Goal: Task Accomplishment & Management: Complete application form

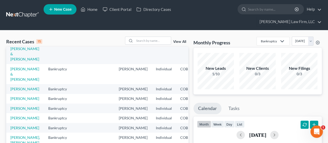
scroll to position [26, 0]
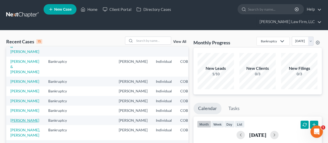
click at [19, 118] on link "[PERSON_NAME]" at bounding box center [24, 120] width 29 height 4
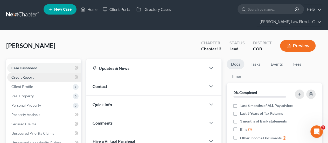
click at [46, 73] on link "Credit Report" at bounding box center [44, 77] width 74 height 9
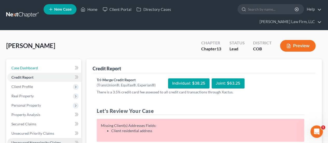
click at [37, 66] on span "Case Dashboard" at bounding box center [24, 68] width 26 height 4
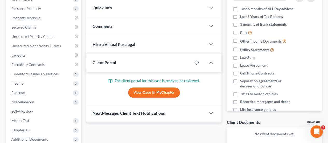
scroll to position [104, 0]
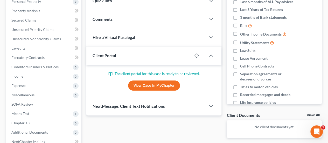
click at [144, 80] on link "View Case in MyChapter" at bounding box center [154, 85] width 52 height 10
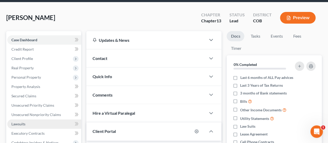
scroll to position [0, 0]
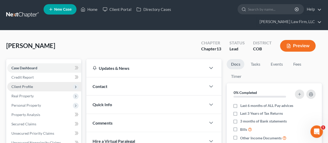
click at [30, 84] on span "Client Profile" at bounding box center [22, 86] width 22 height 4
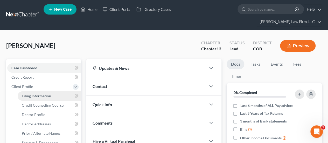
click at [33, 94] on span "Filing Information" at bounding box center [36, 96] width 29 height 4
select select "1"
select select "0"
select select "3"
select select "5"
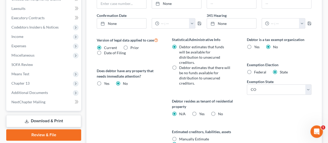
scroll to position [208, 0]
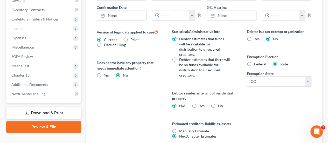
click at [218, 103] on label "No" at bounding box center [220, 105] width 5 height 5
click at [220, 103] on input "No" at bounding box center [221, 104] width 3 height 3
radio input "true"
radio input "false"
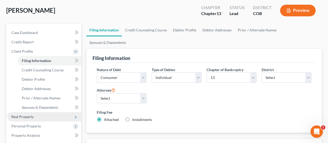
scroll to position [0, 0]
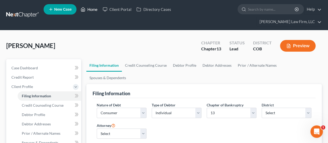
click at [96, 10] on link "Home" at bounding box center [89, 9] width 22 height 9
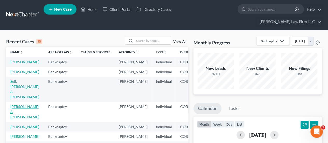
click at [17, 104] on link "[PERSON_NAME] & [PERSON_NAME]" at bounding box center [24, 111] width 29 height 15
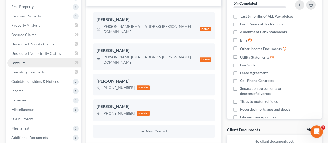
scroll to position [78, 0]
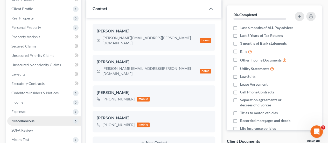
click at [28, 119] on span "Miscellaneous" at bounding box center [22, 121] width 23 height 4
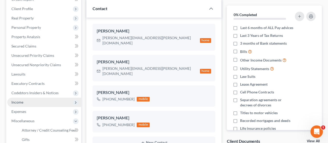
scroll to position [104, 0]
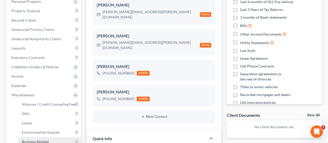
click at [46, 137] on link "Business Related" at bounding box center [50, 141] width 64 height 9
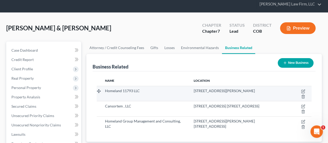
scroll to position [26, 0]
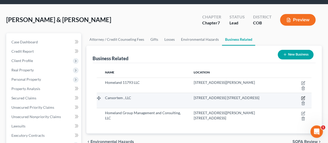
click at [304, 96] on icon "button" at bounding box center [303, 98] width 4 height 4
select select "member"
select select "5"
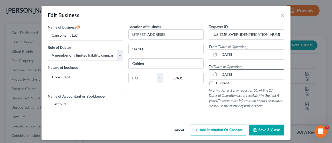
drag, startPoint x: 218, startPoint y: 74, endPoint x: 241, endPoint y: 74, distance: 23.4
click at [241, 74] on input "[DATE]" at bounding box center [251, 75] width 65 height 10
click at [254, 128] on icon "button" at bounding box center [255, 130] width 4 height 4
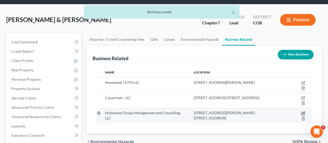
click at [303, 112] on icon "button" at bounding box center [303, 113] width 3 height 3
select select "member"
select select "5"
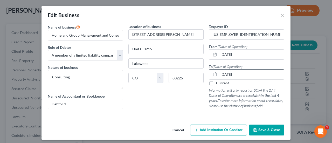
drag, startPoint x: 218, startPoint y: 74, endPoint x: 269, endPoint y: 76, distance: 51.9
click at [269, 76] on input "[DATE]" at bounding box center [251, 75] width 65 height 10
type input "08122025"
drag, startPoint x: 219, startPoint y: 74, endPoint x: 258, endPoint y: 75, distance: 38.9
click at [258, 75] on input "08122025" at bounding box center [251, 75] width 65 height 10
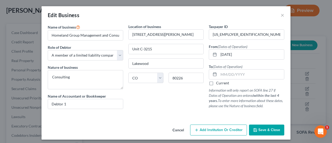
click at [216, 82] on label "Current" at bounding box center [222, 82] width 13 height 5
click at [218, 82] on input "Current" at bounding box center [219, 81] width 3 height 3
checkbox input "true"
click at [263, 132] on button "Save & Close" at bounding box center [266, 130] width 35 height 11
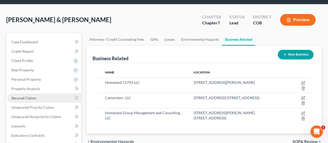
click at [43, 93] on link "Secured Claims" at bounding box center [44, 97] width 74 height 9
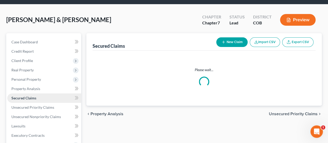
scroll to position [10, 0]
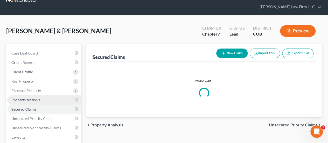
click at [43, 85] on ul "Case Dashboard Payments Invoices Payments Payments Credit Report Client Profile" at bounding box center [44, 138] width 74 height 178
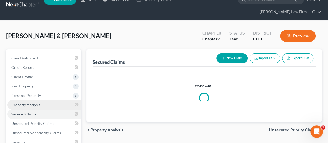
scroll to position [0, 0]
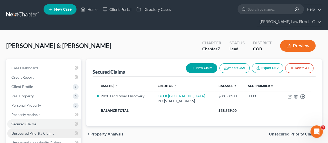
click at [58, 129] on link "Unsecured Priority Claims" at bounding box center [44, 133] width 74 height 9
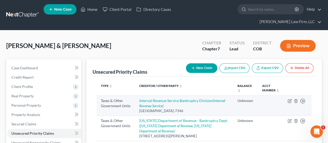
scroll to position [26, 0]
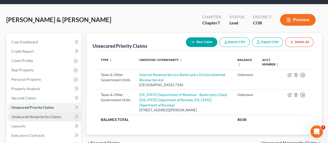
click at [46, 112] on link "Unsecured Nonpriority Claims" at bounding box center [44, 116] width 74 height 9
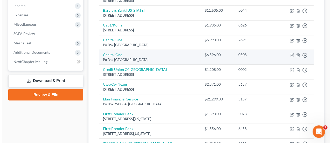
scroll to position [182, 0]
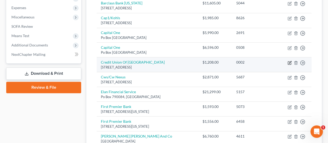
click at [290, 61] on icon "button" at bounding box center [290, 63] width 4 height 4
select select "5"
select select "14"
select select "2"
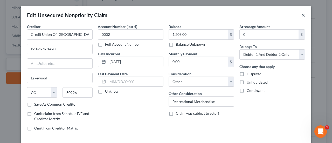
click at [302, 16] on button "×" at bounding box center [304, 15] width 4 height 6
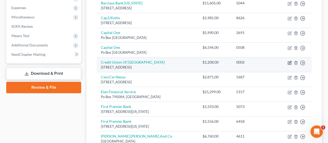
click at [289, 61] on icon "button" at bounding box center [290, 63] width 4 height 4
select select "5"
select select "14"
select select "2"
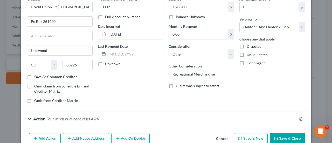
scroll to position [53, 0]
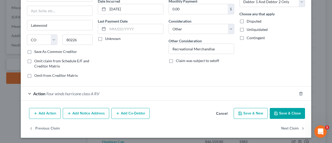
click at [130, 91] on div "Action Four winds hurricane class A RV" at bounding box center [159, 94] width 276 height 14
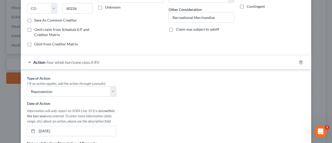
scroll to position [105, 0]
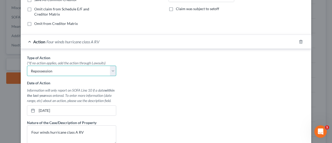
click at [29, 69] on select "Select Repossession Garnishment Foreclosure Personal Injury Attached, Seized, O…" at bounding box center [71, 71] width 89 height 10
click at [183, 89] on div "Type of Action * (*If no action applies, add the action through Lawsuits) Selec…" at bounding box center [165, 120] width 283 height 130
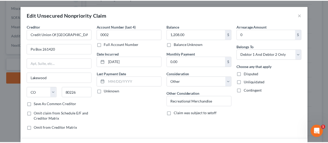
scroll to position [0, 0]
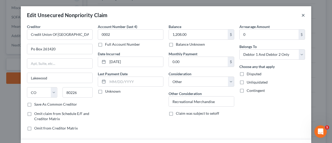
click at [303, 15] on button "×" at bounding box center [304, 15] width 4 height 6
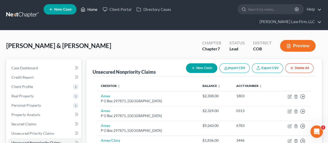
click at [94, 11] on link "Home" at bounding box center [89, 9] width 22 height 9
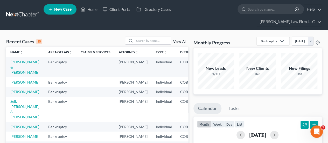
click at [18, 80] on link "[PERSON_NAME]" at bounding box center [24, 82] width 29 height 4
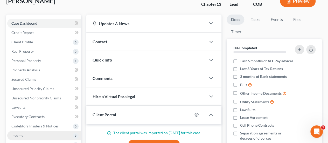
scroll to position [26, 0]
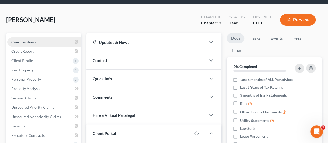
click at [34, 40] on span "Case Dashboard" at bounding box center [24, 42] width 26 height 4
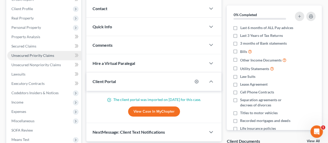
scroll to position [0, 0]
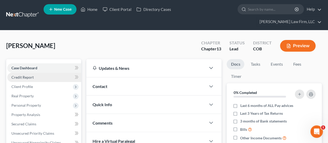
click at [35, 73] on link "Credit Report" at bounding box center [44, 77] width 74 height 9
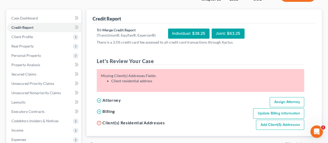
scroll to position [52, 0]
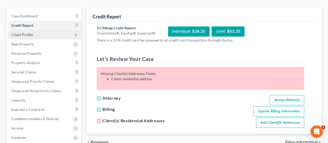
click at [29, 32] on span "Client Profile" at bounding box center [22, 34] width 22 height 4
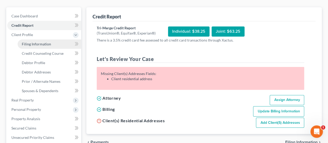
click at [32, 42] on span "Filing Information" at bounding box center [36, 44] width 29 height 4
select select "1"
select select "0"
select select "3"
select select "11"
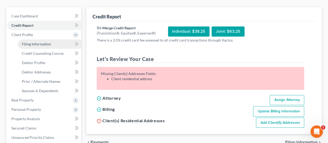
select select "2"
select select "5"
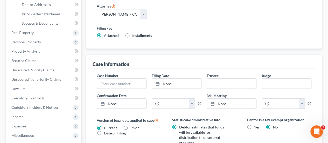
scroll to position [130, 0]
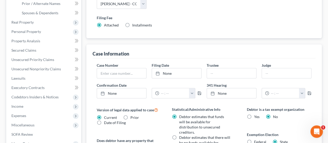
click at [179, 135] on label "Debtor estimates that there will be no funds available for distribution to unse…" at bounding box center [204, 145] width 51 height 21
click at [181, 135] on input "Debtor estimates that there will be no funds available for distribution to unse…" at bounding box center [182, 136] width 3 height 3
radio input "true"
click at [179, 114] on label "Debtor estimates that funds will be available for distribution to unsecured cre…" at bounding box center [204, 124] width 51 height 21
click at [181, 114] on input "Debtor estimates that funds will be available for distribution to unsecured cre…" at bounding box center [182, 115] width 3 height 3
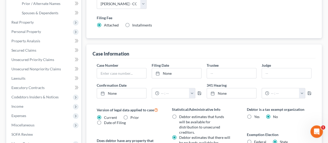
radio input "true"
radio input "false"
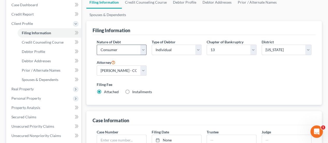
scroll to position [16, 0]
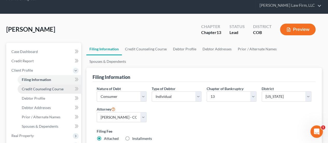
click at [59, 84] on link "Credit Counseling Course" at bounding box center [50, 88] width 64 height 9
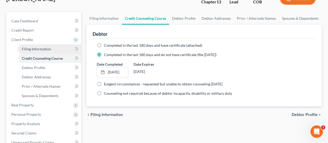
scroll to position [52, 0]
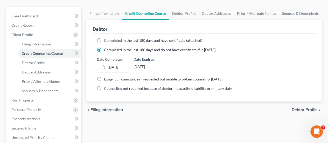
click at [294, 108] on span "Debtor Profile" at bounding box center [305, 110] width 26 height 4
select select "0"
select select "3"
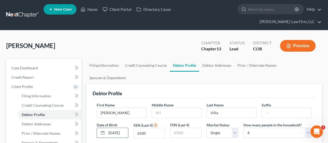
click at [119, 128] on input "[DATE]" at bounding box center [117, 133] width 21 height 10
click at [145, 123] on label "SSN (Last 4)" at bounding box center [143, 125] width 19 height 5
click at [125, 128] on input "[DATE]" at bounding box center [117, 133] width 21 height 10
click at [101, 131] on rect at bounding box center [102, 132] width 3 height 3
click at [102, 131] on icon at bounding box center [103, 133] width 4 height 4
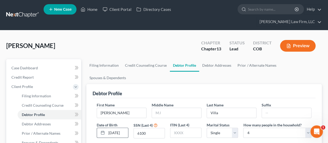
click at [103, 131] on icon at bounding box center [103, 133] width 4 height 4
click at [103, 132] on line at bounding box center [102, 132] width 3 height 0
click at [121, 128] on input "[DATE]" at bounding box center [117, 133] width 21 height 10
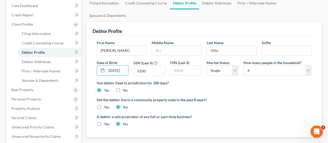
scroll to position [78, 0]
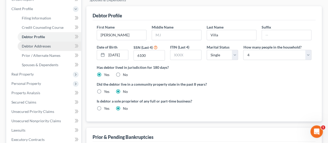
click at [46, 44] on span "Debtor Addresses" at bounding box center [36, 46] width 29 height 4
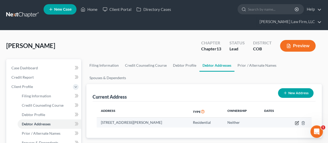
click at [296, 121] on icon "button" at bounding box center [297, 123] width 4 height 4
select select "5"
select select "0"
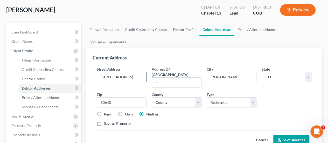
scroll to position [52, 0]
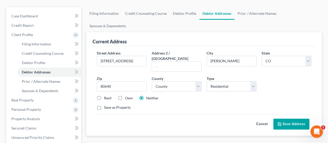
click at [125, 96] on label "Own" at bounding box center [129, 98] width 8 height 5
click at [127, 96] on input "Own" at bounding box center [128, 97] width 3 height 3
radio input "true"
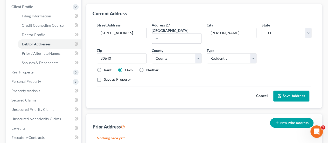
scroll to position [104, 0]
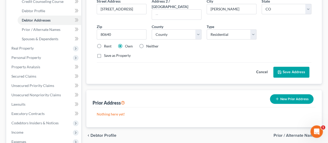
click at [288, 67] on button "Save Address" at bounding box center [292, 72] width 36 height 11
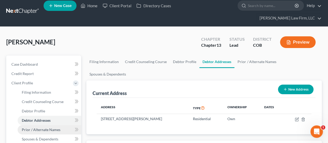
scroll to position [78, 0]
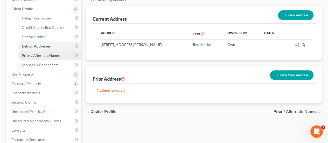
click at [52, 51] on link "Prior / Alternate Names" at bounding box center [50, 55] width 64 height 9
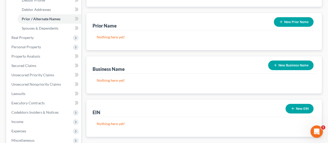
scroll to position [104, 0]
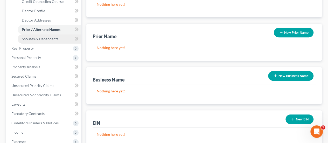
click at [60, 34] on link "Spouses & Dependents" at bounding box center [50, 38] width 64 height 9
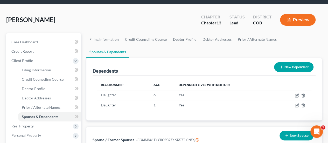
scroll to position [78, 0]
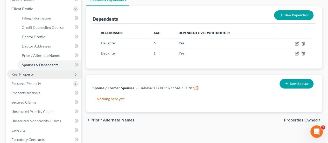
click at [42, 70] on span "Real Property" at bounding box center [44, 74] width 74 height 9
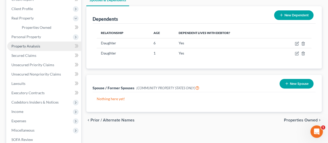
click at [42, 64] on ul "Case Dashboard Payments Invoices Payments Payments Credit Report Client Profile" at bounding box center [44, 83] width 74 height 196
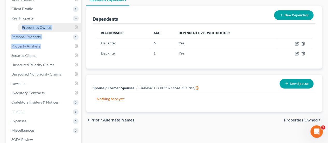
click at [42, 25] on span "Properties Owned" at bounding box center [37, 27] width 30 height 4
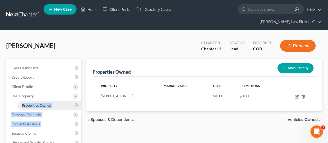
click at [43, 103] on span "Properties Owned" at bounding box center [37, 105] width 30 height 4
click at [47, 91] on span "Real Property" at bounding box center [44, 95] width 74 height 9
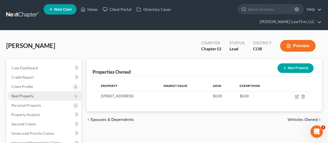
click at [46, 91] on span "Real Property" at bounding box center [44, 95] width 74 height 9
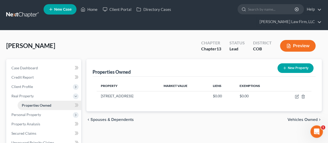
click at [44, 103] on span "Properties Owned" at bounding box center [37, 105] width 30 height 4
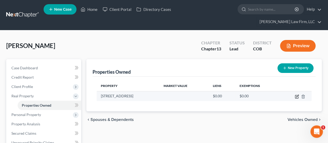
click at [297, 94] on icon "button" at bounding box center [297, 96] width 4 height 4
select select "5"
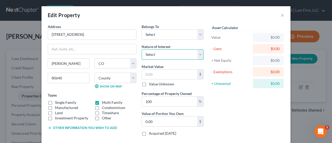
click at [198, 54] on select "Select Fee Simple Joint Tenant Life Estate Equitable Interest Future Interest T…" at bounding box center [173, 54] width 62 height 10
select select "0"
click at [142, 49] on select "Select Fee Simple Joint Tenant Life Estate Equitable Interest Future Interest T…" at bounding box center [173, 54] width 62 height 10
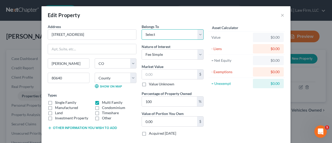
click at [199, 32] on select "Select Debtor 1 Only Debtor 2 Only Debtor 1 And Debtor 2 Only At Least One Of T…" at bounding box center [173, 34] width 62 height 10
select select "0"
click at [142, 29] on select "Select Debtor 1 Only Debtor 2 Only Debtor 1 And Debtor 2 Only At Least One Of T…" at bounding box center [173, 34] width 62 height 10
click at [55, 103] on label "Single Family" at bounding box center [65, 102] width 21 height 5
click at [57, 103] on input "Single Family" at bounding box center [58, 101] width 3 height 3
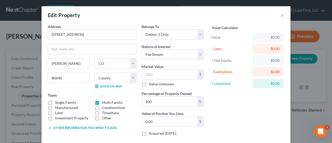
checkbox input "true"
click at [102, 102] on label "Multi Family" at bounding box center [112, 102] width 21 height 5
click at [104, 102] on input "Multi Family" at bounding box center [105, 101] width 3 height 3
checkbox input "false"
click at [159, 71] on input "text" at bounding box center [169, 75] width 55 height 10
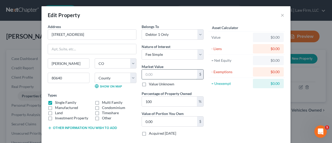
type input "5"
type input "5.00"
type input "57"
type input "57.00"
type input "572"
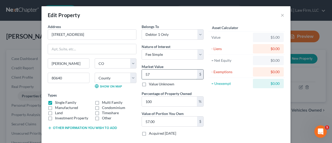
type input "572.00"
type input "5720"
type input "5,720.00"
type input "5,7200"
type input "57,200.00"
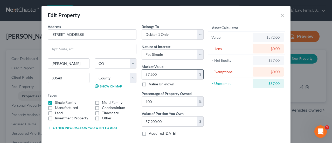
type input "57,2000"
type input "572,000.00"
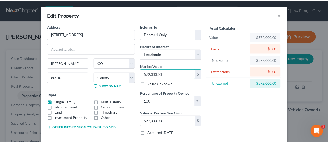
scroll to position [29, 0]
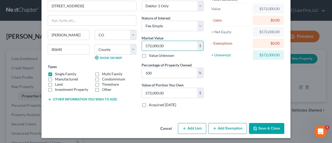
type input "572,000.00"
click at [260, 128] on button "Save & Close" at bounding box center [266, 128] width 35 height 11
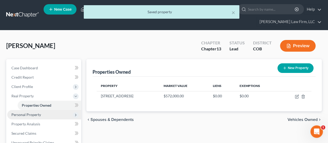
click at [50, 110] on span "Personal Property" at bounding box center [44, 114] width 74 height 9
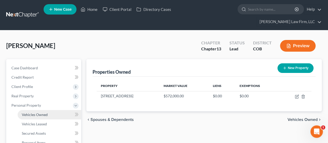
click at [46, 112] on span "Vehicles Owned" at bounding box center [35, 114] width 26 height 4
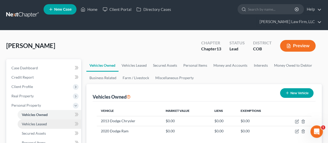
click at [46, 122] on span "Vehicles Leased" at bounding box center [34, 124] width 25 height 4
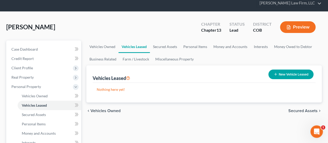
scroll to position [52, 0]
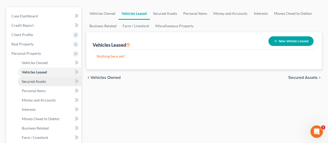
click at [48, 77] on link "Secured Assets" at bounding box center [50, 81] width 64 height 9
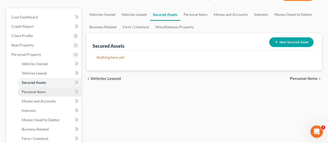
scroll to position [52, 0]
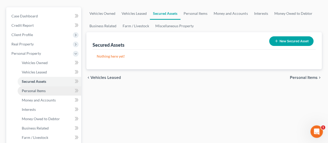
click at [42, 89] on span "Personal Items" at bounding box center [34, 91] width 24 height 4
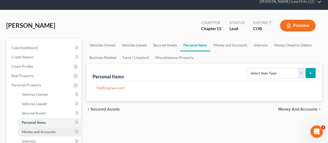
scroll to position [52, 0]
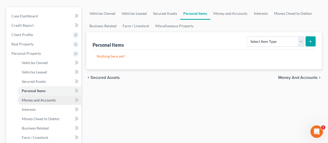
click at [46, 98] on span "Money and Accounts" at bounding box center [39, 100] width 34 height 4
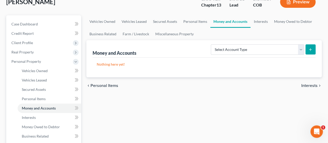
scroll to position [52, 0]
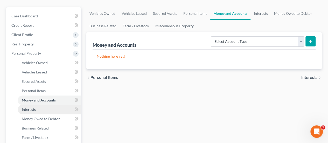
click at [38, 105] on link "Interests" at bounding box center [50, 109] width 64 height 9
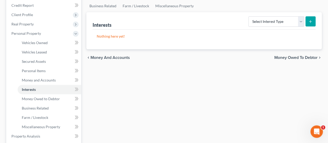
scroll to position [78, 0]
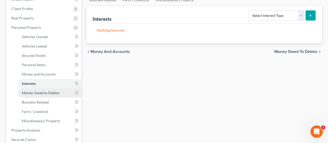
click at [55, 91] on span "Money Owed to Debtor" at bounding box center [41, 93] width 38 height 4
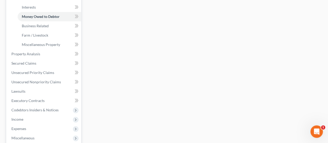
scroll to position [156, 0]
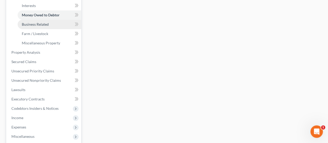
click at [50, 20] on link "Business Related" at bounding box center [50, 24] width 64 height 9
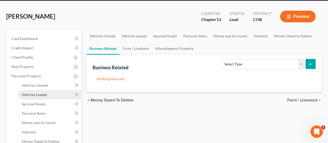
scroll to position [78, 0]
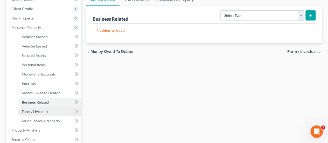
click at [54, 107] on link "Farm / Livestock" at bounding box center [50, 111] width 64 height 9
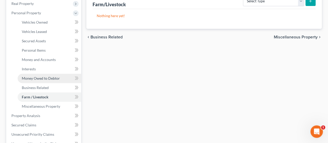
scroll to position [104, 0]
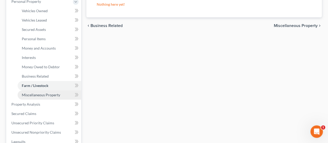
click at [38, 93] on span "Miscellaneous Property" at bounding box center [41, 95] width 38 height 4
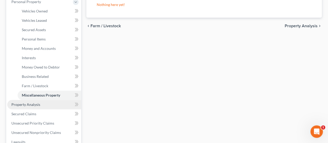
scroll to position [104, 0]
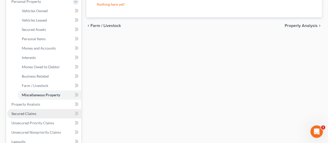
click at [42, 109] on link "Secured Claims" at bounding box center [44, 113] width 74 height 9
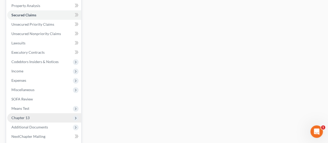
scroll to position [78, 0]
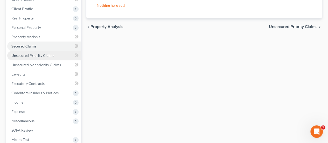
click at [39, 53] on span "Unsecured Priority Claims" at bounding box center [32, 55] width 43 height 4
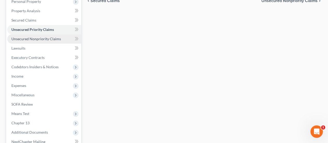
click at [45, 37] on span "Unsecured Nonpriority Claims" at bounding box center [36, 39] width 50 height 4
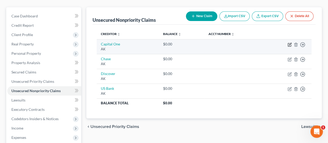
click at [289, 43] on icon "button" at bounding box center [290, 44] width 2 height 2
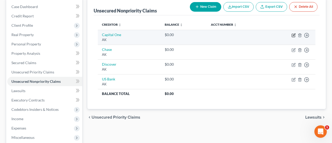
select select "1"
select select "2"
select select "0"
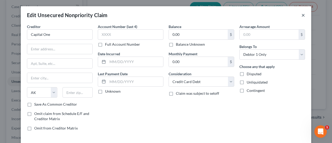
click at [302, 15] on button "×" at bounding box center [304, 15] width 4 height 6
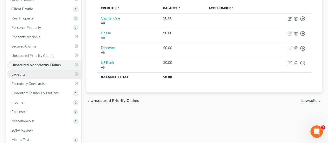
click at [32, 70] on link "Lawsuits" at bounding box center [44, 74] width 74 height 9
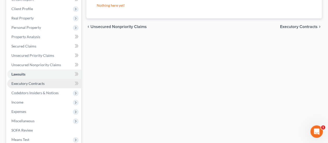
click at [40, 81] on span "Executory Contracts" at bounding box center [27, 83] width 33 height 4
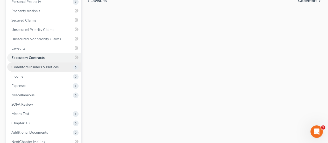
click at [34, 65] on span "Codebtors Insiders & Notices" at bounding box center [34, 67] width 47 height 4
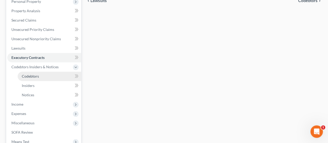
click at [38, 74] on span "Codebtors" at bounding box center [30, 76] width 17 height 4
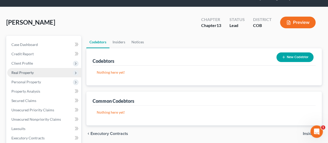
scroll to position [104, 0]
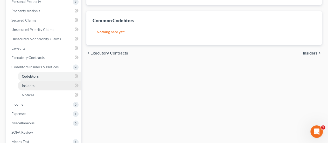
click at [31, 83] on span "Insiders" at bounding box center [28, 85] width 13 height 4
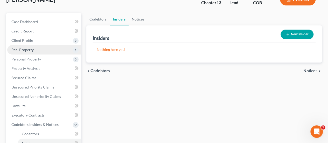
scroll to position [7, 0]
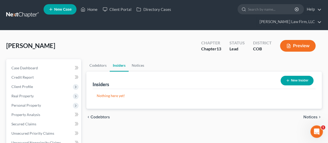
click at [316, 115] on span "Notices" at bounding box center [311, 117] width 14 height 4
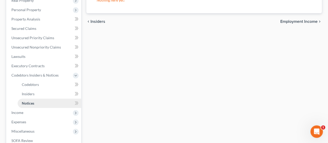
scroll to position [104, 0]
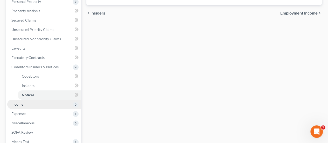
click at [21, 102] on span "Income" at bounding box center [17, 104] width 12 height 4
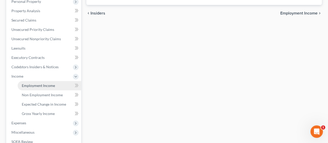
click at [29, 83] on span "Employment Income" at bounding box center [38, 85] width 33 height 4
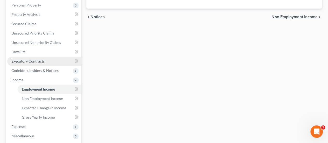
scroll to position [104, 0]
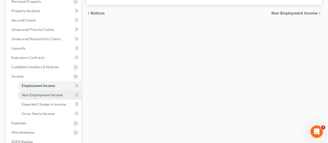
click at [40, 93] on span "Non Employment Income" at bounding box center [42, 95] width 41 height 4
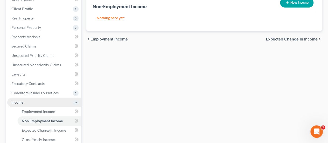
scroll to position [104, 0]
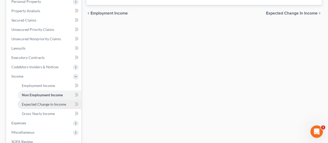
click at [43, 102] on span "Expected Change in Income" at bounding box center [44, 104] width 44 height 4
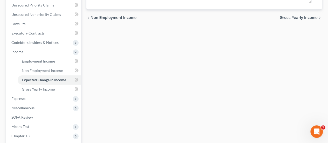
scroll to position [130, 0]
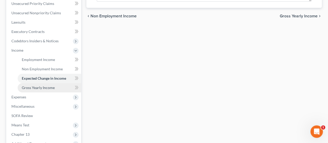
click at [41, 85] on span "Gross Yearly Income" at bounding box center [38, 87] width 33 height 4
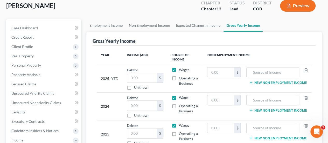
scroll to position [52, 0]
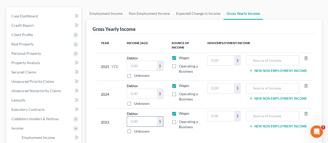
click at [132, 117] on input "text" at bounding box center [142, 122] width 30 height 10
type input "103,840.00"
click at [272, 111] on input "text" at bounding box center [272, 116] width 47 height 10
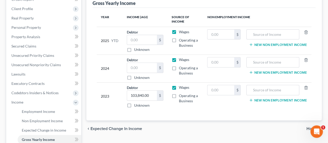
click at [265, 98] on button "New Non Employment Income" at bounding box center [278, 100] width 58 height 4
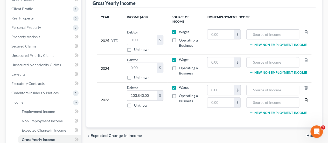
click at [308, 98] on icon "button" at bounding box center [306, 100] width 4 height 4
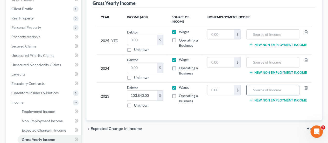
click at [266, 85] on input "text" at bounding box center [272, 90] width 47 height 10
type input "Notary"
click at [211, 85] on input "text" at bounding box center [221, 90] width 27 height 10
type input "15,820"
click at [130, 63] on input "text" at bounding box center [142, 68] width 30 height 10
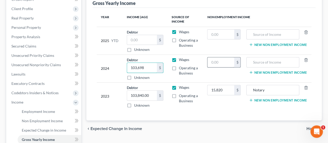
type input "103,698"
click at [233, 57] on input "text" at bounding box center [221, 62] width 27 height 10
type input "9,317"
click at [262, 57] on input "text" at bounding box center [272, 62] width 47 height 10
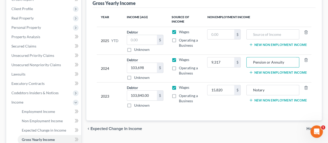
type input "Pension or Annuity"
click at [273, 70] on button "New Non Employment Income" at bounding box center [278, 72] width 58 height 4
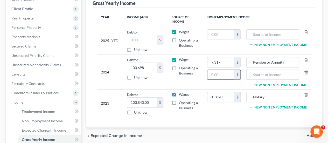
click at [227, 70] on input "text" at bounding box center [221, 75] width 27 height 10
type input "13,950"
click at [259, 70] on input "text" at bounding box center [272, 75] width 47 height 10
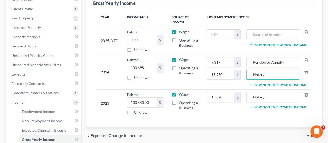
type input "Notary"
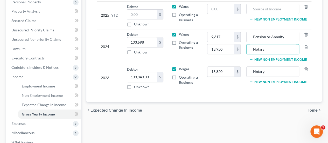
scroll to position [104, 0]
click at [312, 108] on span "Home" at bounding box center [312, 110] width 11 height 4
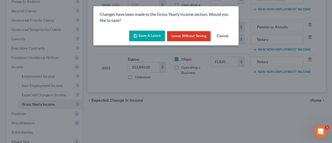
click at [144, 36] on button "Save & Leave" at bounding box center [147, 36] width 36 height 11
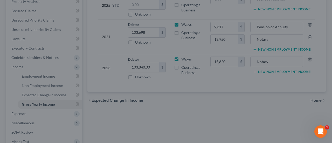
type input "13,950.00"
type input "Notary"
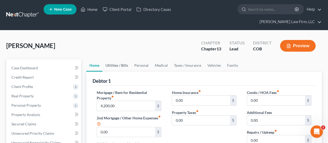
click at [123, 59] on link "Utilities / Bills" at bounding box center [117, 65] width 29 height 12
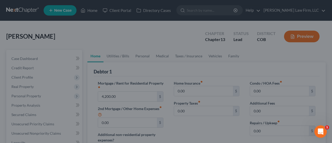
click at [285, 95] on div at bounding box center [166, 71] width 332 height 143
click at [179, 57] on div at bounding box center [166, 71] width 332 height 143
click at [145, 58] on div at bounding box center [166, 71] width 332 height 143
click at [188, 37] on div at bounding box center [166, 71] width 332 height 143
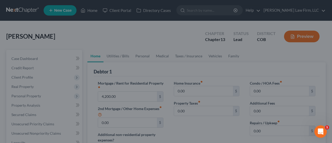
click at [322, 128] on div "Open Intercom Messenger" at bounding box center [320, 131] width 17 height 17
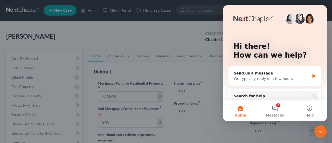
click at [198, 16] on div at bounding box center [166, 71] width 332 height 143
click at [184, 18] on div at bounding box center [166, 71] width 332 height 143
click at [242, 111] on button "Home" at bounding box center [240, 110] width 35 height 21
click at [321, 133] on icon "Close Intercom Messenger" at bounding box center [321, 131] width 6 height 6
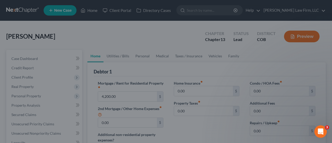
click at [125, 35] on div at bounding box center [166, 71] width 332 height 143
click at [52, 60] on div at bounding box center [166, 71] width 332 height 143
drag, startPoint x: 124, startPoint y: 48, endPoint x: 123, endPoint y: 53, distance: 4.7
click at [124, 48] on div at bounding box center [166, 71] width 332 height 143
click at [123, 58] on div at bounding box center [166, 71] width 332 height 143
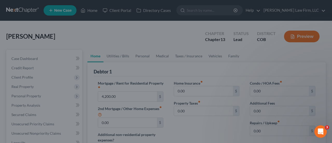
click at [123, 58] on div at bounding box center [166, 71] width 332 height 143
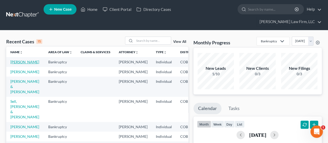
click at [28, 60] on link "[PERSON_NAME]" at bounding box center [24, 62] width 29 height 4
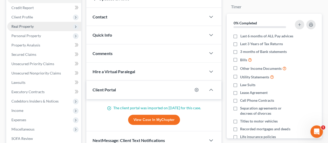
scroll to position [78, 0]
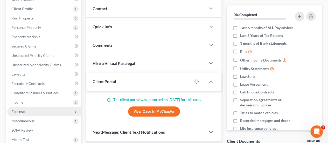
click at [35, 107] on span "Expenses" at bounding box center [44, 111] width 74 height 9
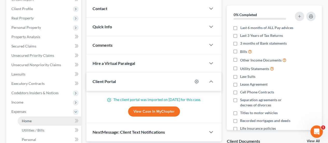
click at [44, 116] on link "Home" at bounding box center [50, 120] width 64 height 9
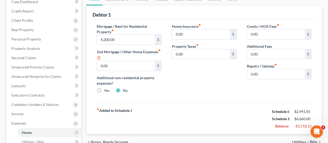
scroll to position [78, 0]
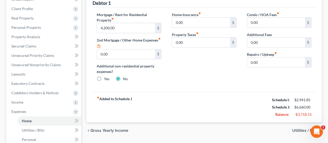
click at [303, 128] on span "Utilities / Bills" at bounding box center [305, 130] width 25 height 4
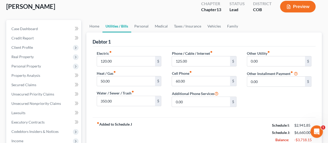
scroll to position [52, 0]
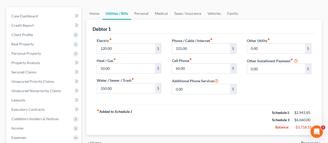
click at [304, 141] on span "Personal" at bounding box center [309, 143] width 17 height 4
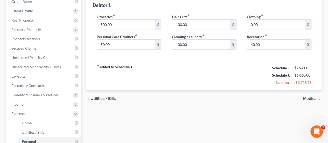
scroll to position [78, 0]
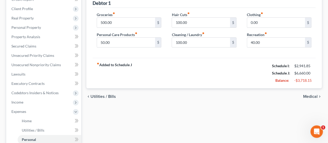
click at [310, 94] on span "Medical" at bounding box center [310, 96] width 15 height 4
